Goal: Contribute content: Add original content to the website for others to see

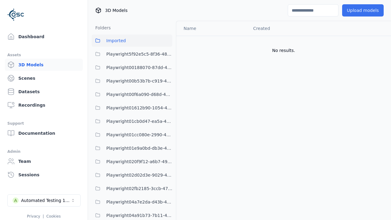
click at [363, 10] on button "Upload models" at bounding box center [364, 10] width 42 height 12
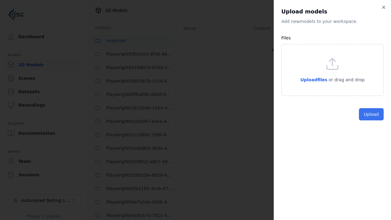
click at [372, 120] on button "Upload" at bounding box center [371, 114] width 25 height 12
